Goal: Task Accomplishment & Management: Use online tool/utility

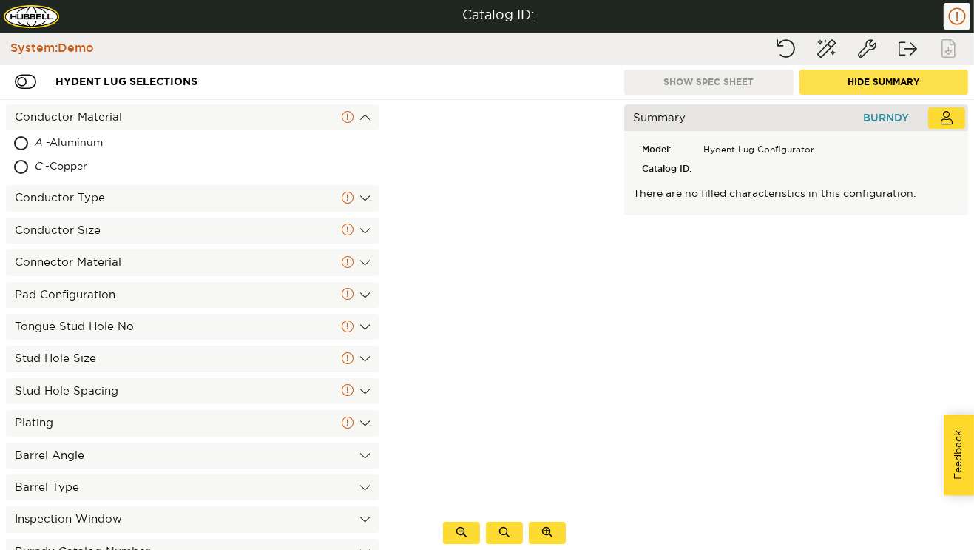
click at [864, 86] on button "Hide Summary" at bounding box center [884, 82] width 169 height 25
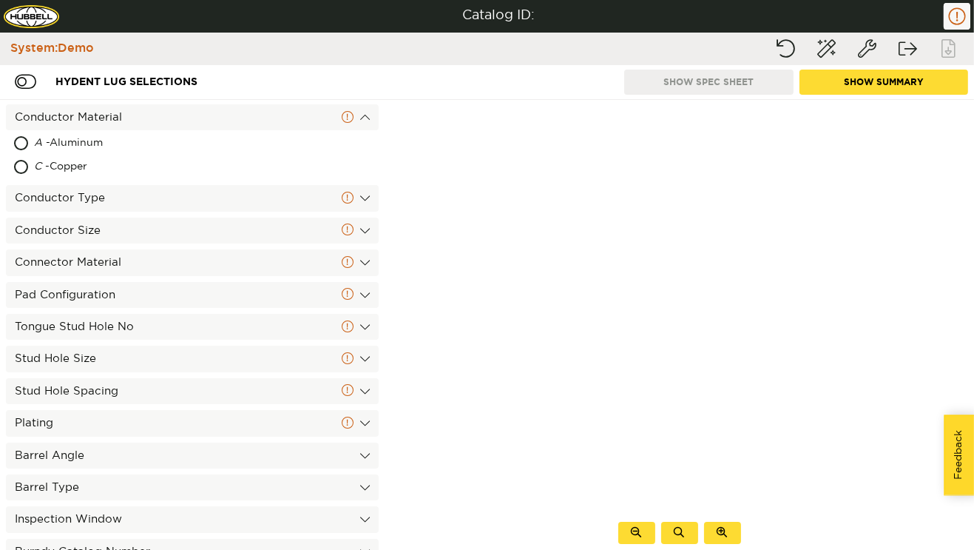
click at [864, 86] on button "Show Summary" at bounding box center [884, 82] width 169 height 25
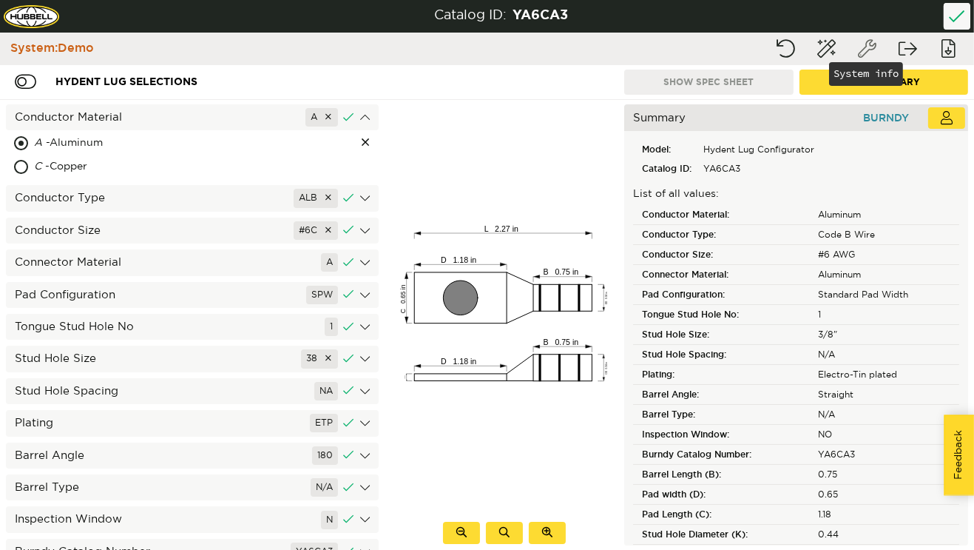
click at [863, 47] on button "System info" at bounding box center [867, 49] width 37 height 27
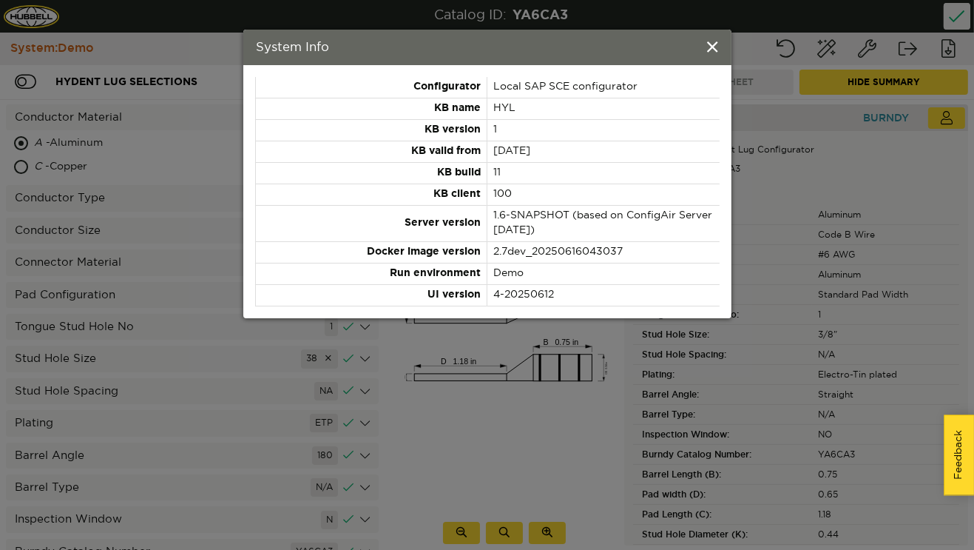
click at [709, 37] on div "System Info" at bounding box center [487, 48] width 488 height 36
click at [711, 44] on span at bounding box center [713, 48] width 10 height 16
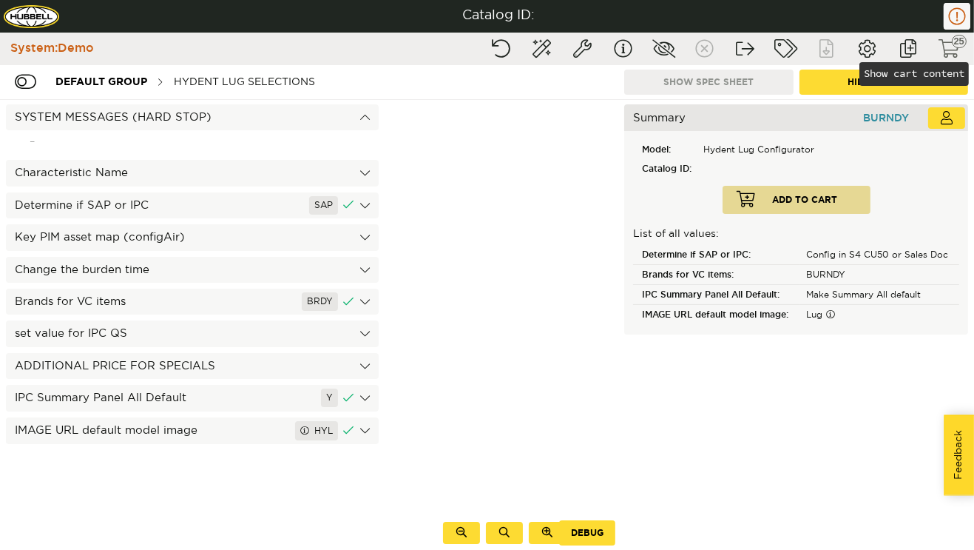
click at [942, 42] on button "Show cart content" at bounding box center [949, 49] width 37 height 27
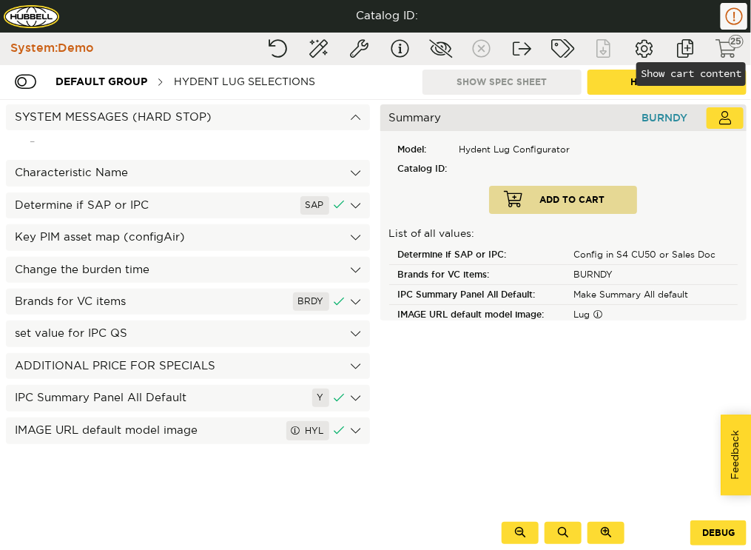
click at [727, 47] on button "Show cart content" at bounding box center [725, 49] width 37 height 27
click at [720, 42] on button "Show cart content" at bounding box center [725, 49] width 37 height 27
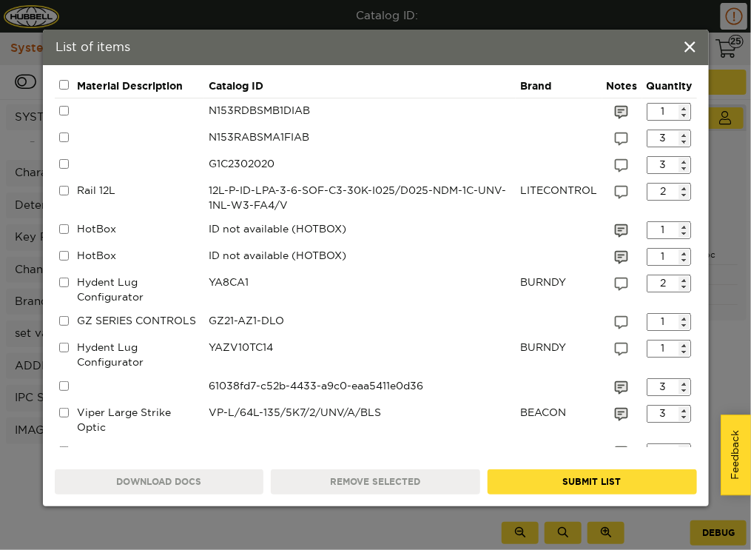
click at [696, 45] on div "List of items" at bounding box center [376, 48] width 666 height 36
click at [680, 48] on div "List of items" at bounding box center [376, 48] width 666 height 36
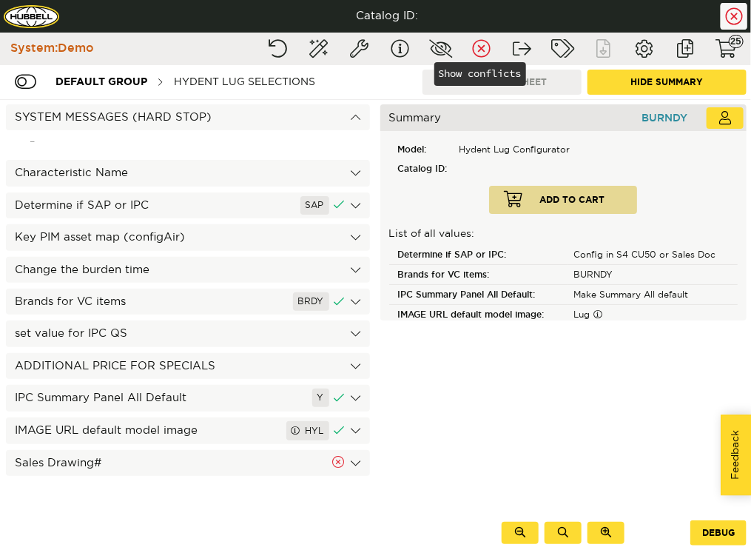
click at [476, 49] on button "Show conflicts" at bounding box center [481, 49] width 37 height 27
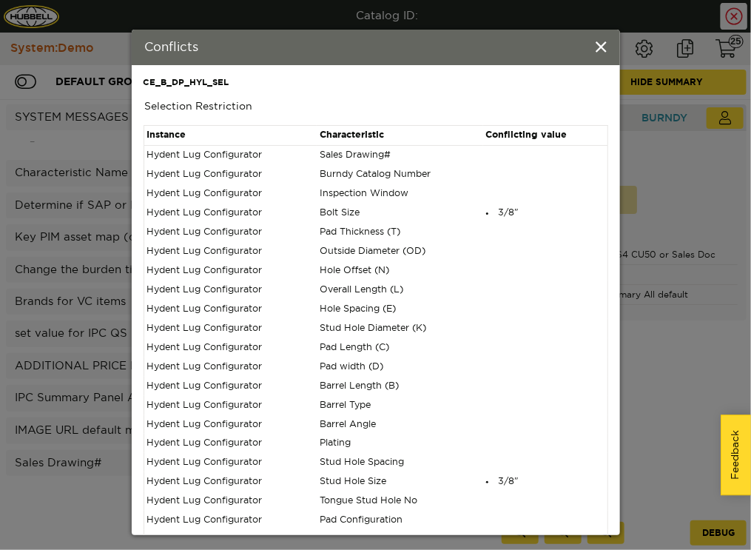
click at [82, 260] on div "Conflicts CE_B_DP_HYL_SEL Selection Restriction Instance Characteristic Conflic…" at bounding box center [375, 275] width 751 height 550
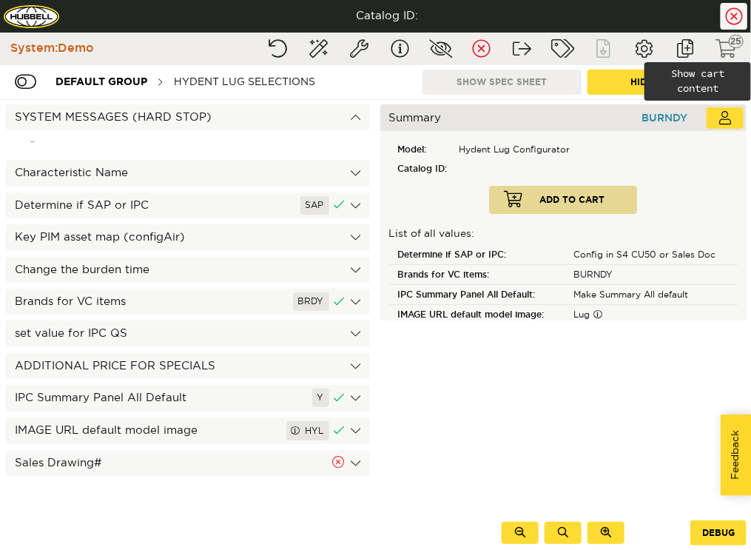
click at [733, 47] on button "Show cart content" at bounding box center [725, 49] width 37 height 27
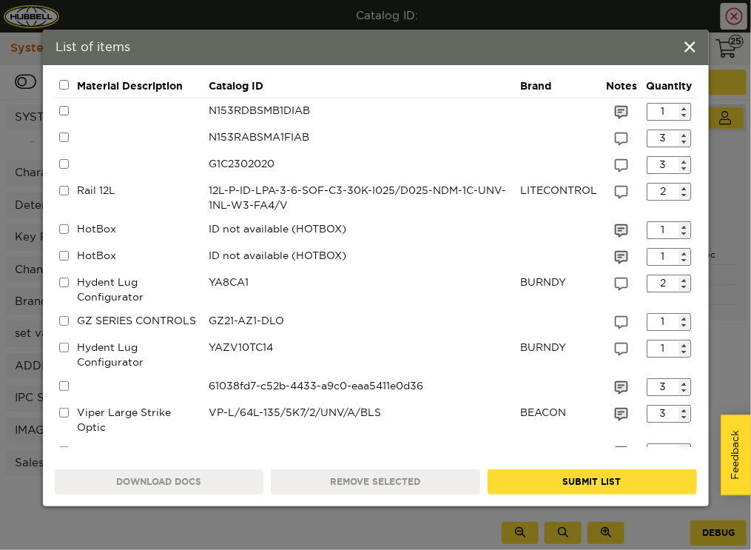
click at [396, 20] on div "List of items Cart content Material Description Catalog ID Brand Notes Quantity…" at bounding box center [375, 275] width 751 height 550
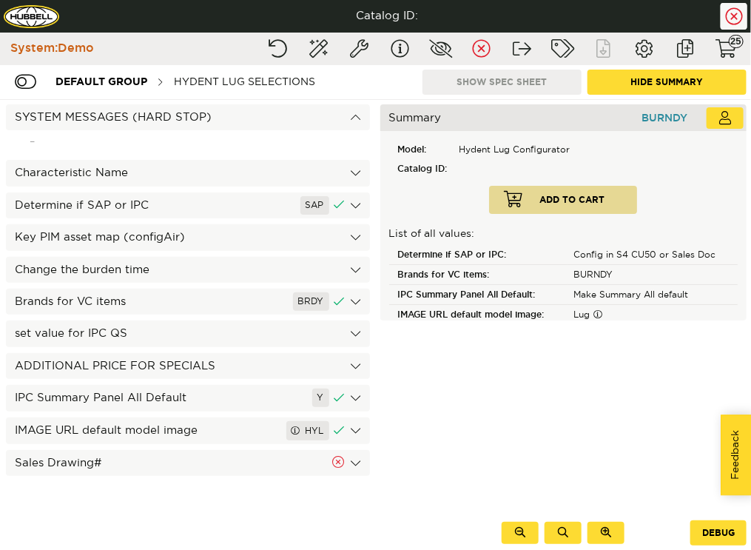
click at [348, 460] on div "Sales Drawing#" at bounding box center [188, 463] width 364 height 26
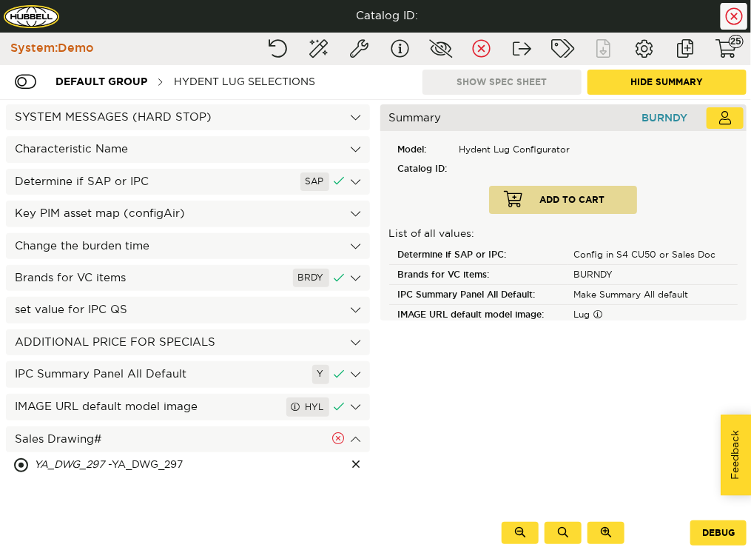
click at [354, 442] on div "Sales Drawing#" at bounding box center [188, 439] width 364 height 26
click at [402, 433] on icon at bounding box center [564, 415] width 376 height 181
